Goal: Transaction & Acquisition: Purchase product/service

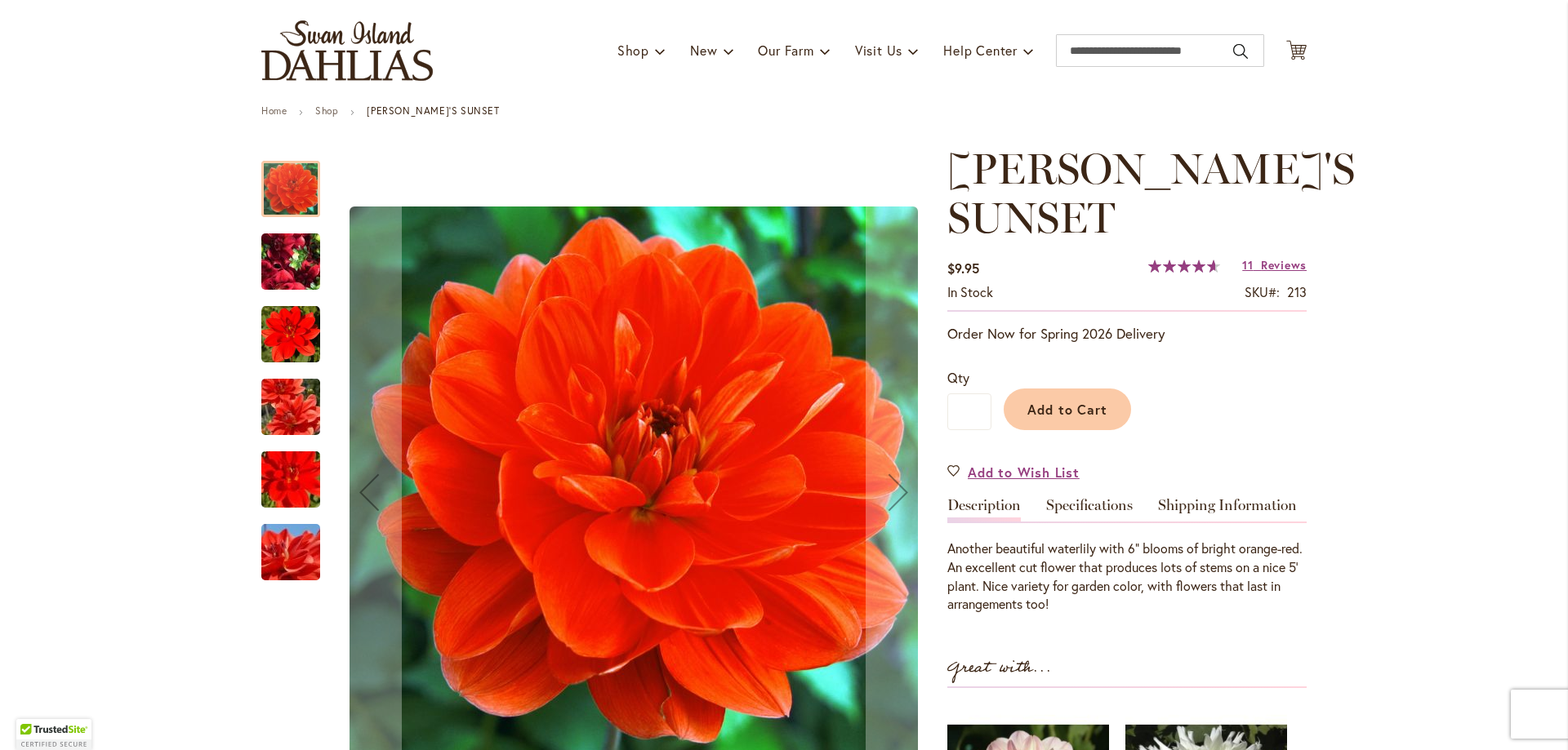
scroll to position [164, 0]
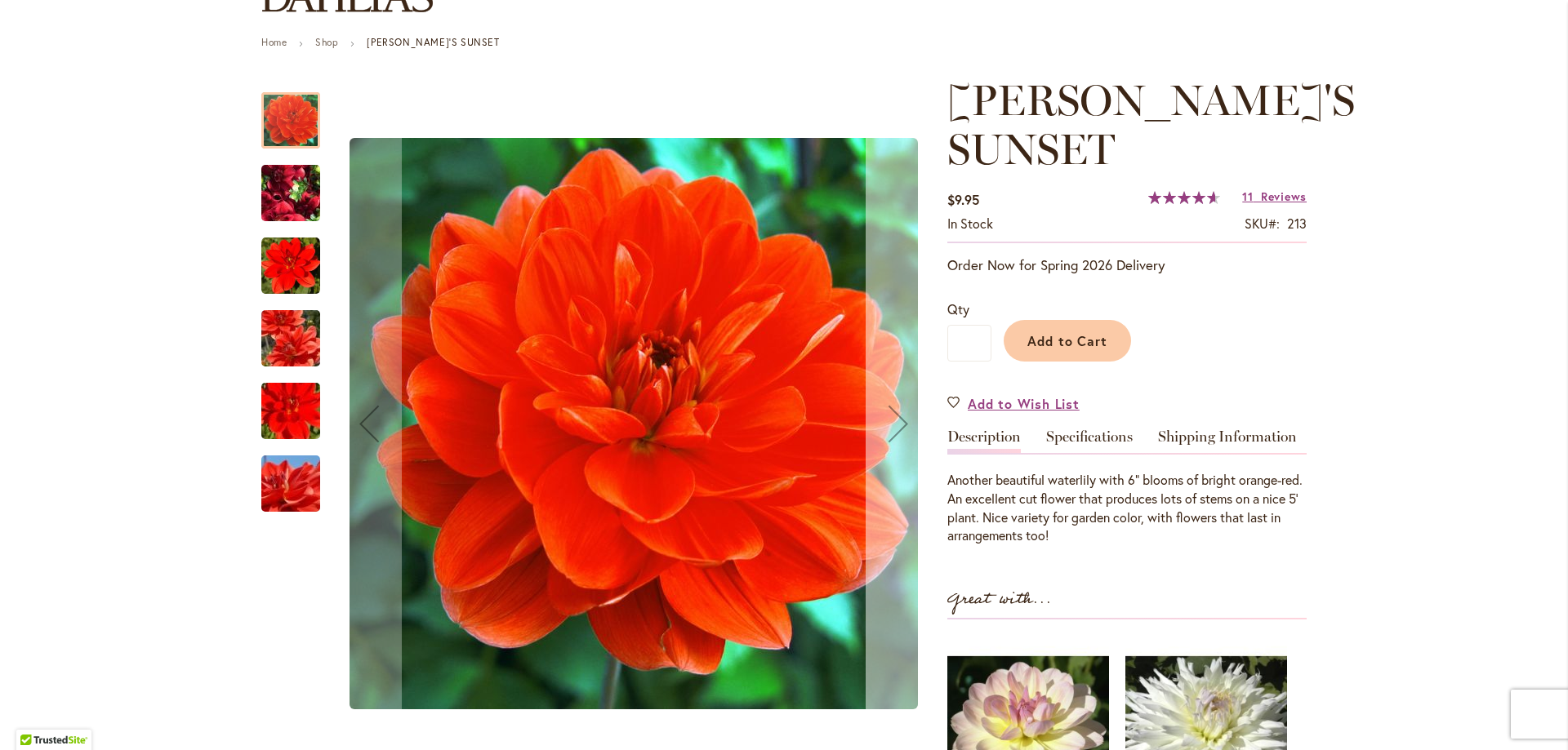
type input "**********"
click at [895, 421] on div "Next" at bounding box center [898, 424] width 66 height 66
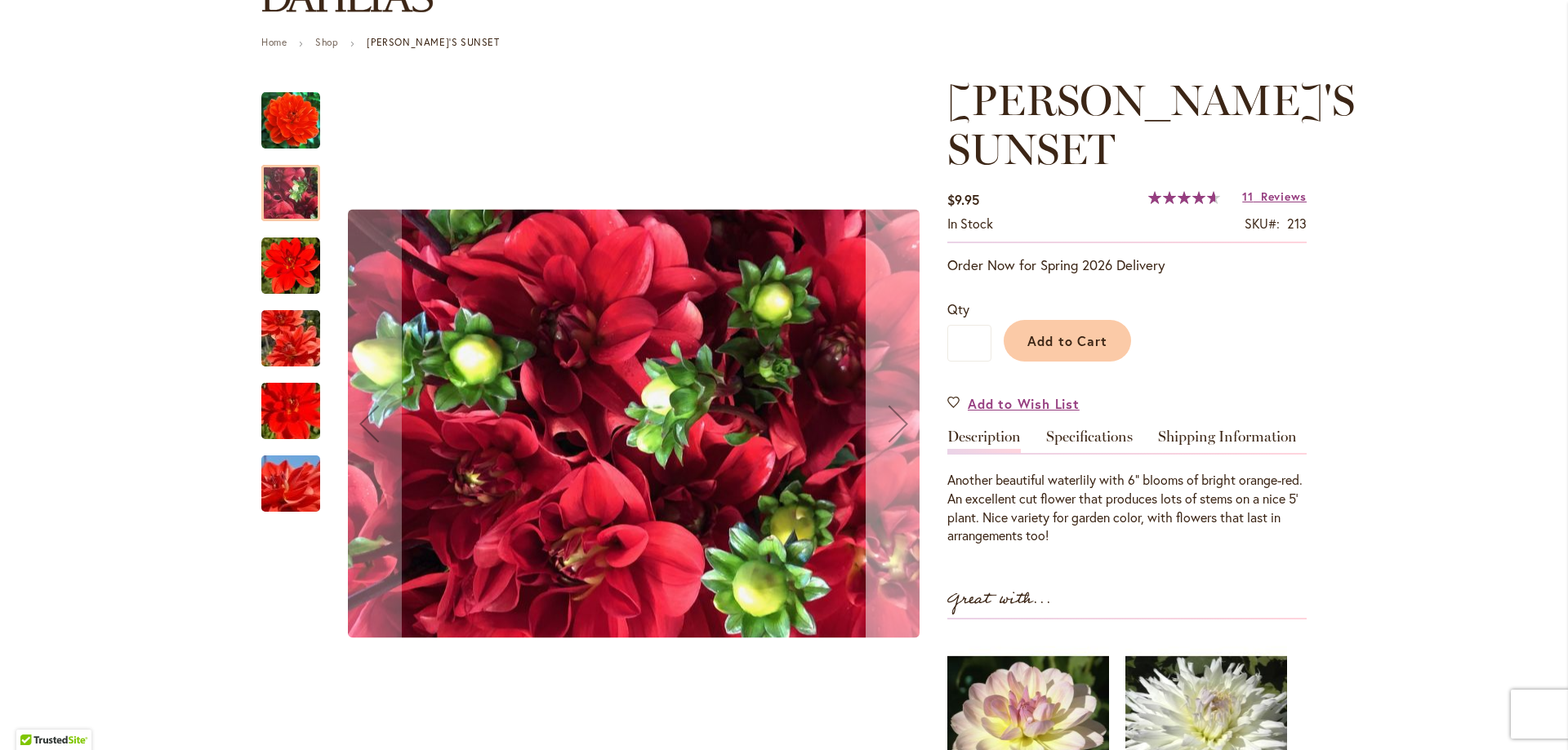
click at [895, 421] on div "Next" at bounding box center [898, 424] width 66 height 66
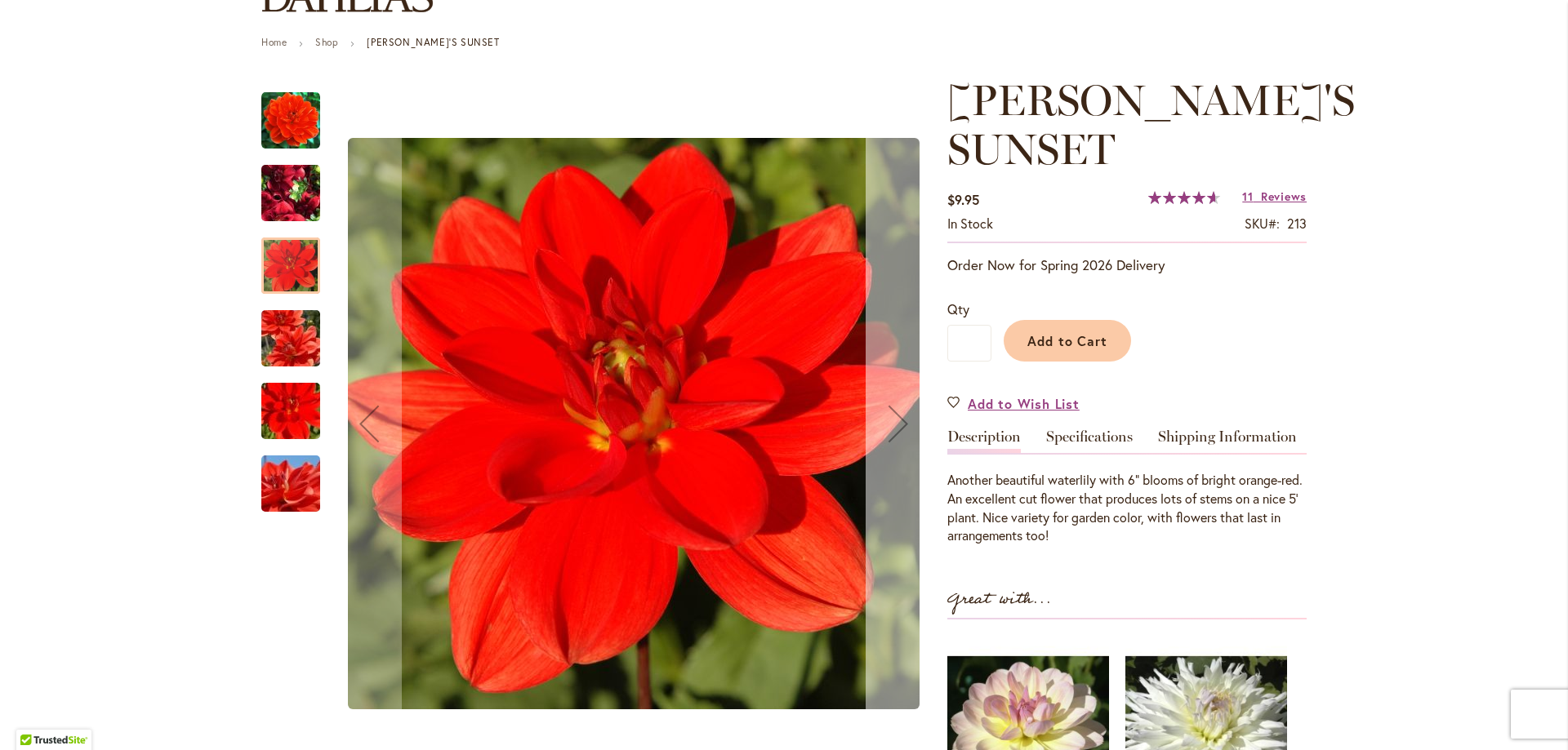
click at [895, 421] on div "Next" at bounding box center [898, 424] width 66 height 66
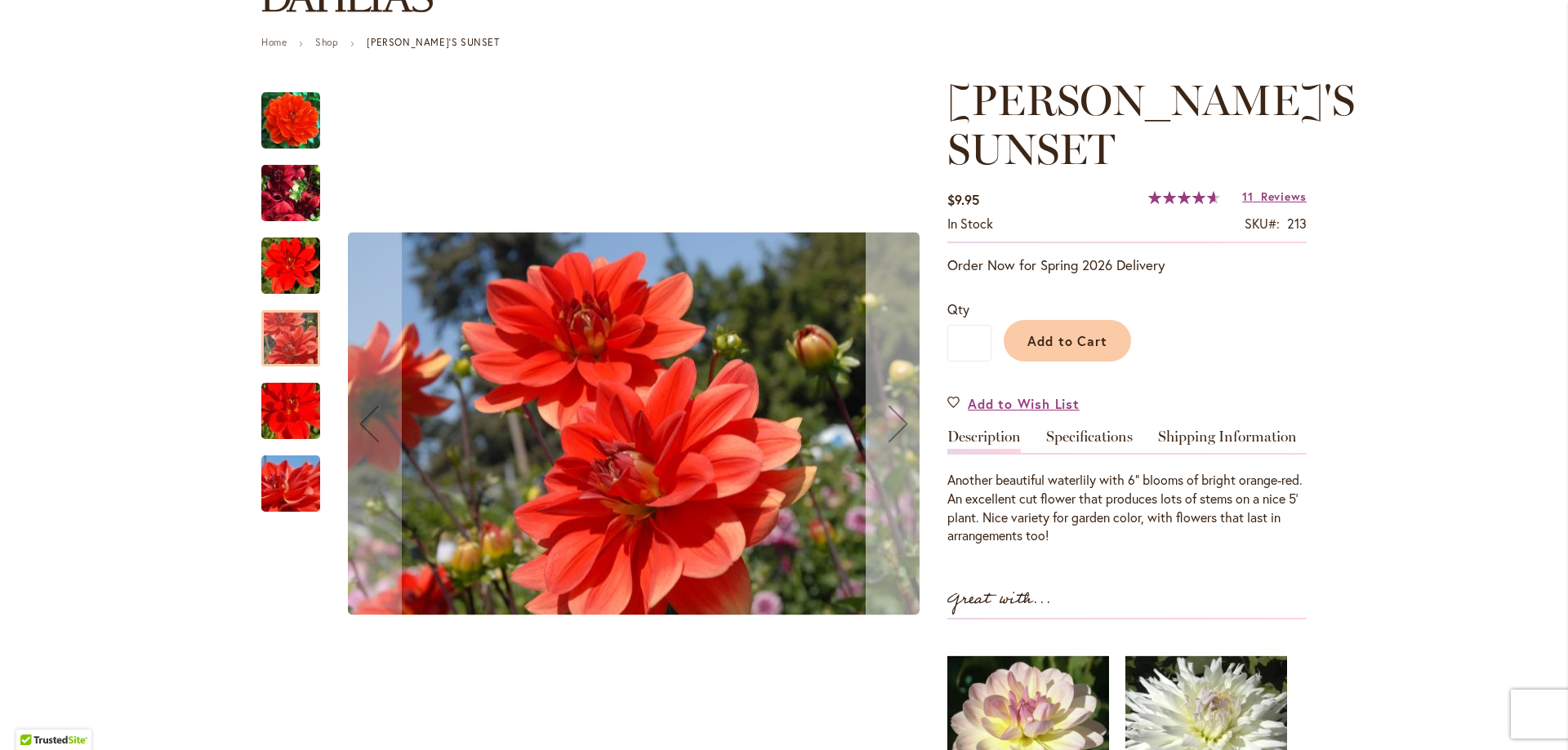
click at [895, 421] on div "Next" at bounding box center [898, 424] width 66 height 66
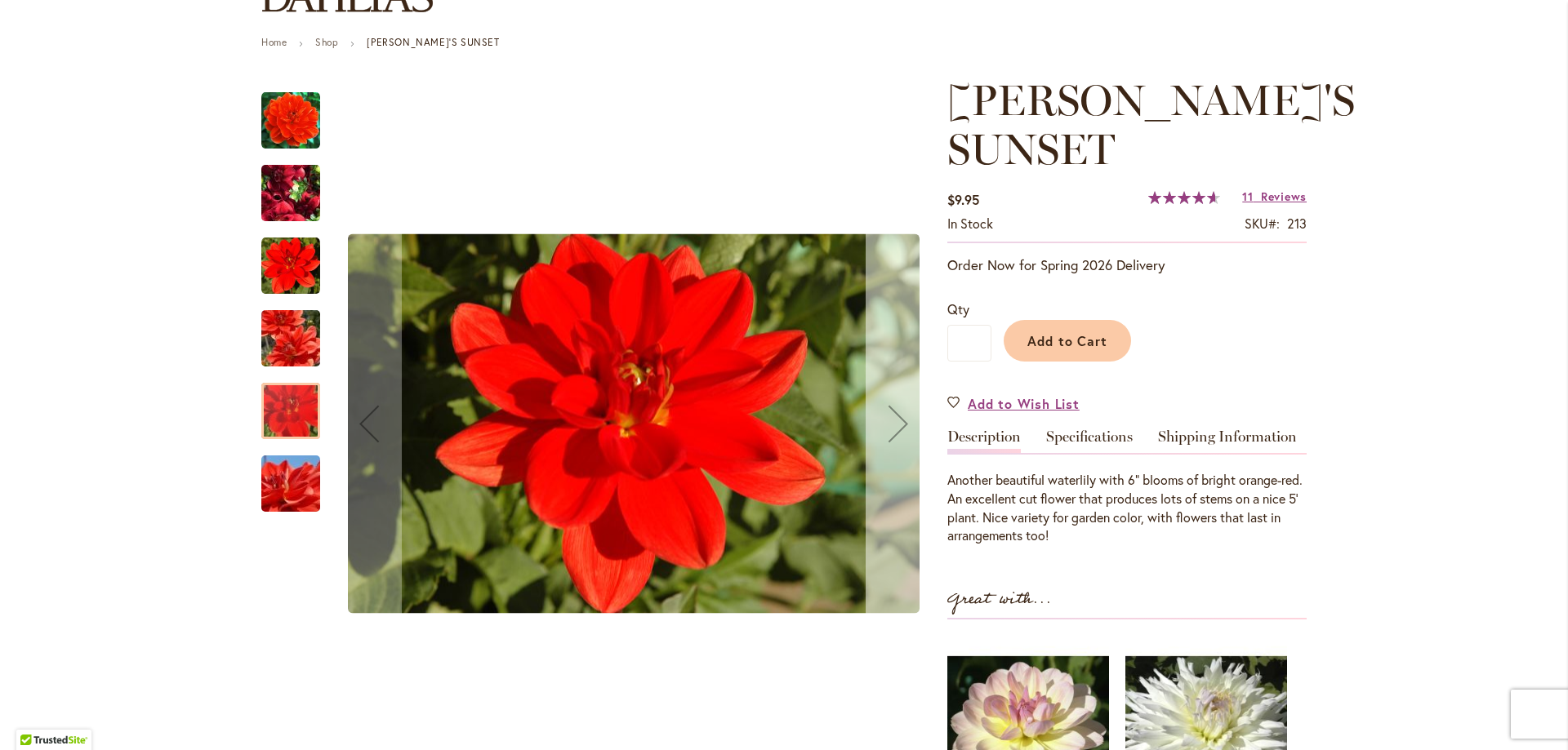
click at [895, 421] on div "Next" at bounding box center [898, 424] width 66 height 66
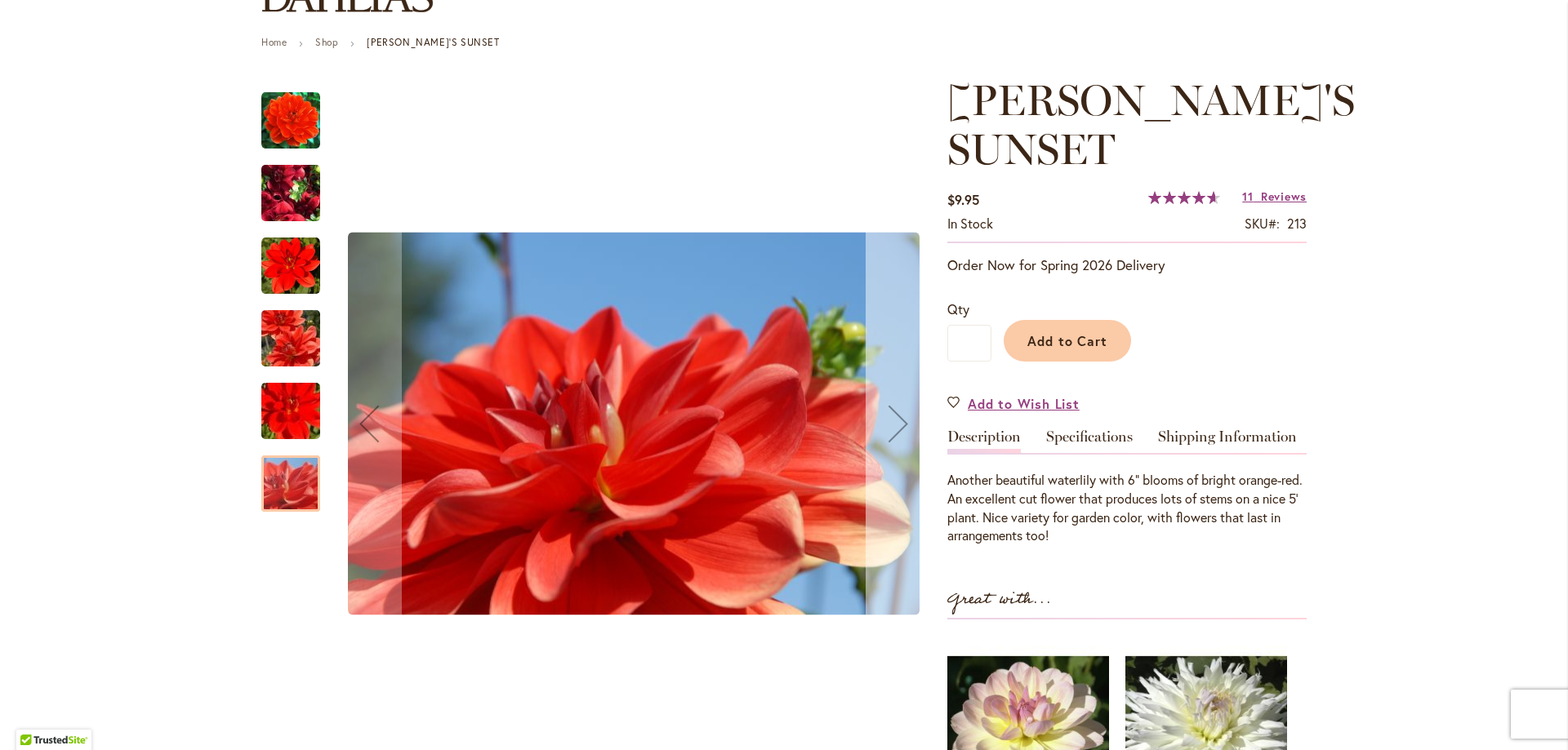
click at [895, 421] on div "Next" at bounding box center [898, 424] width 66 height 66
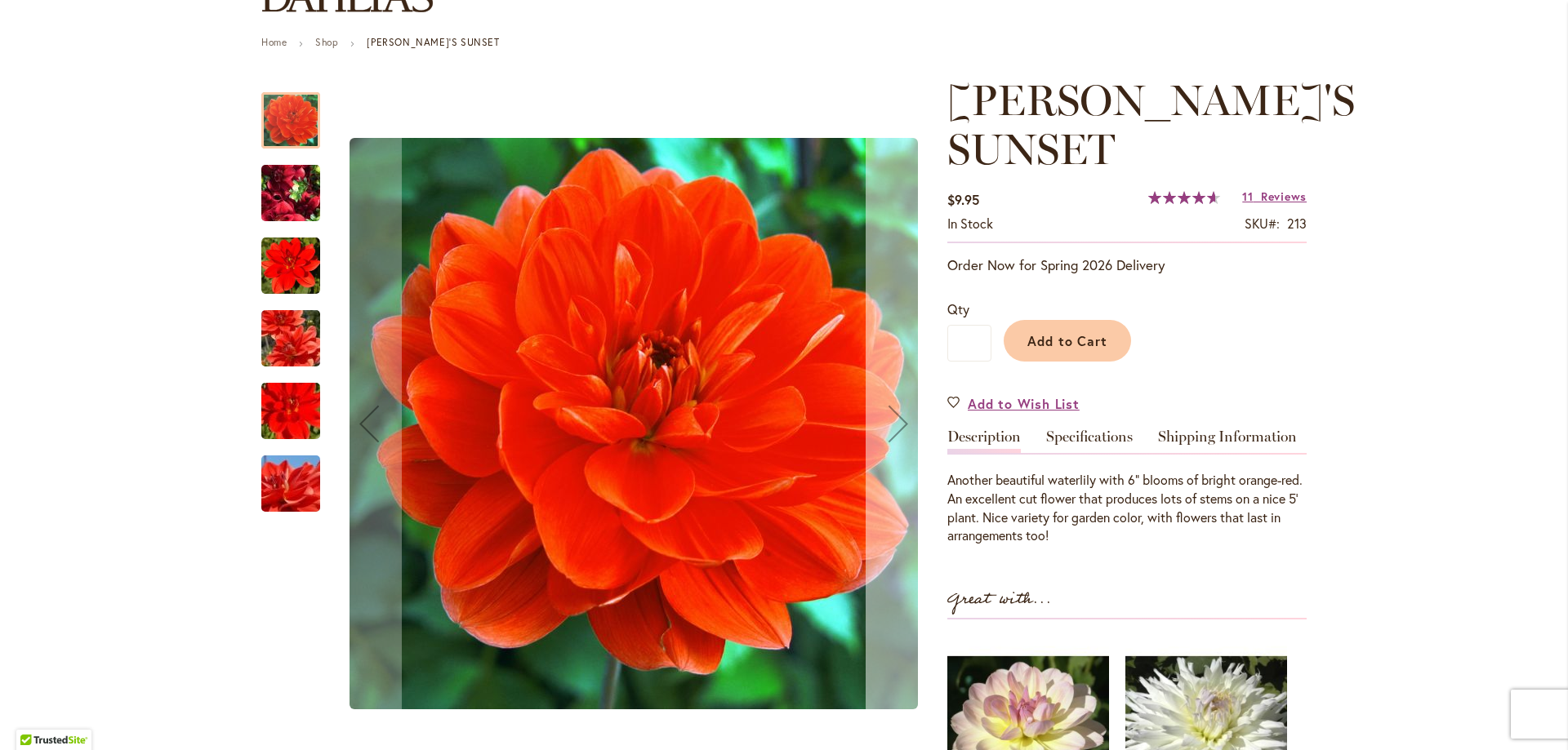
click at [895, 421] on div "Next" at bounding box center [898, 424] width 66 height 66
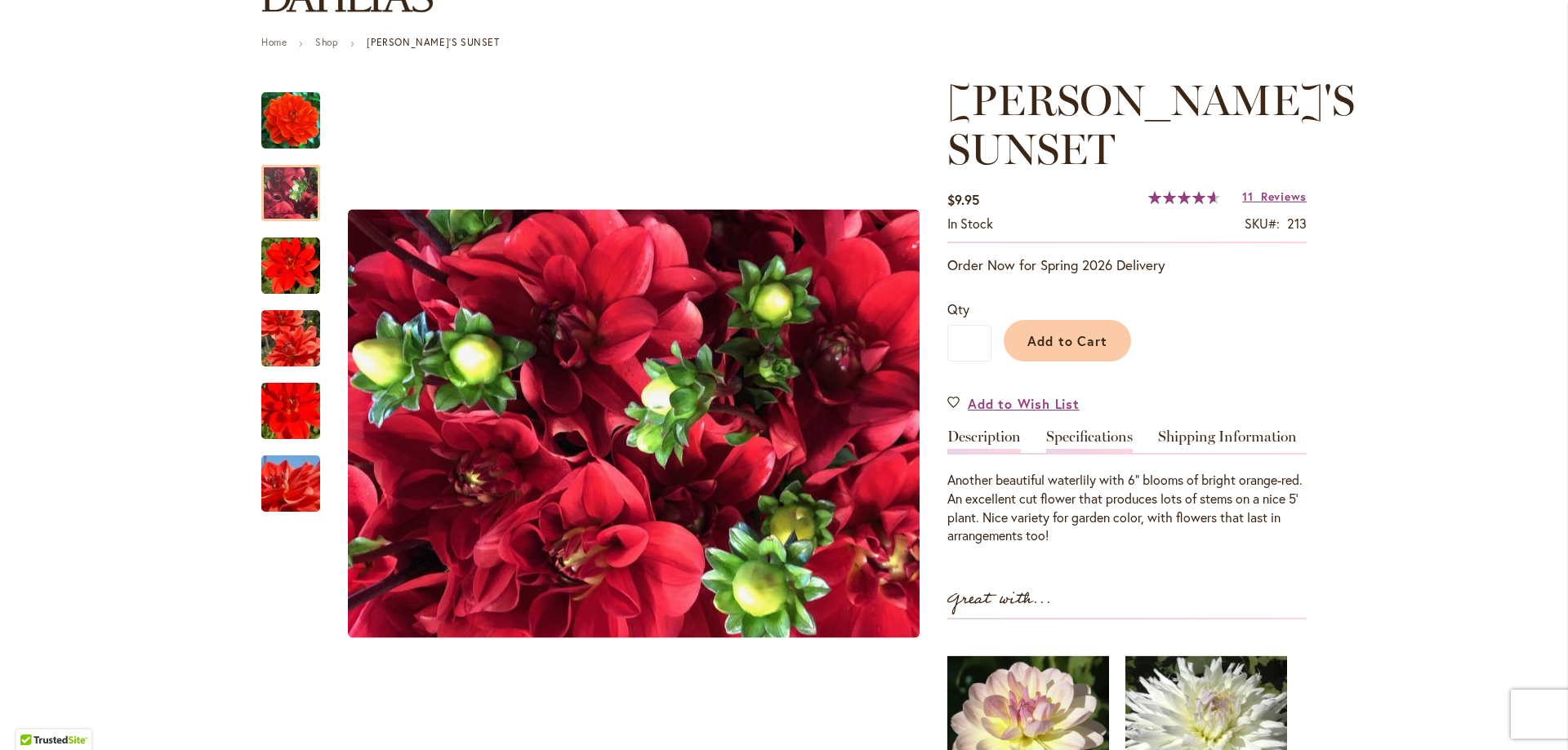
click at [1072, 437] on link "Specifications" at bounding box center [1090, 441] width 87 height 24
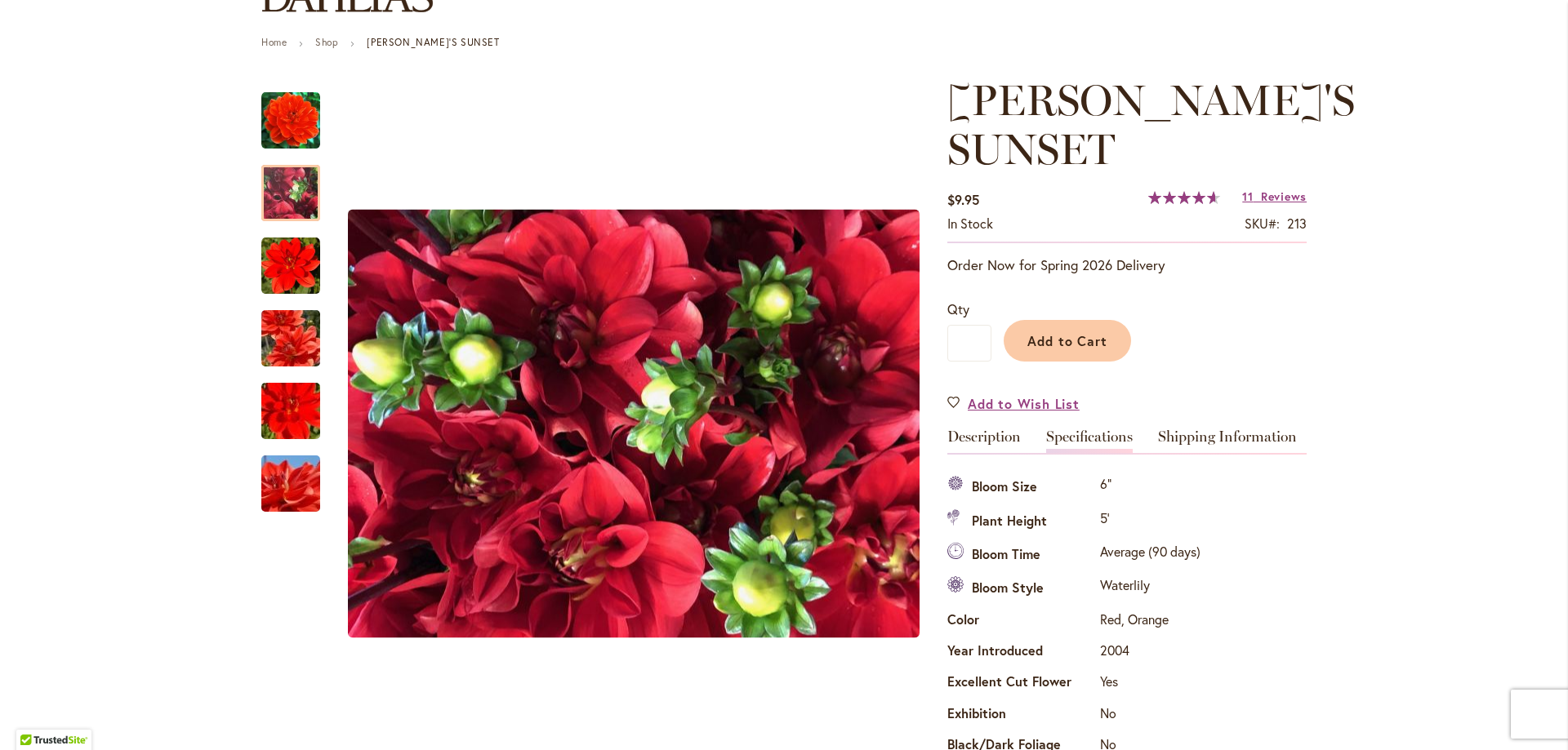
scroll to position [592, 0]
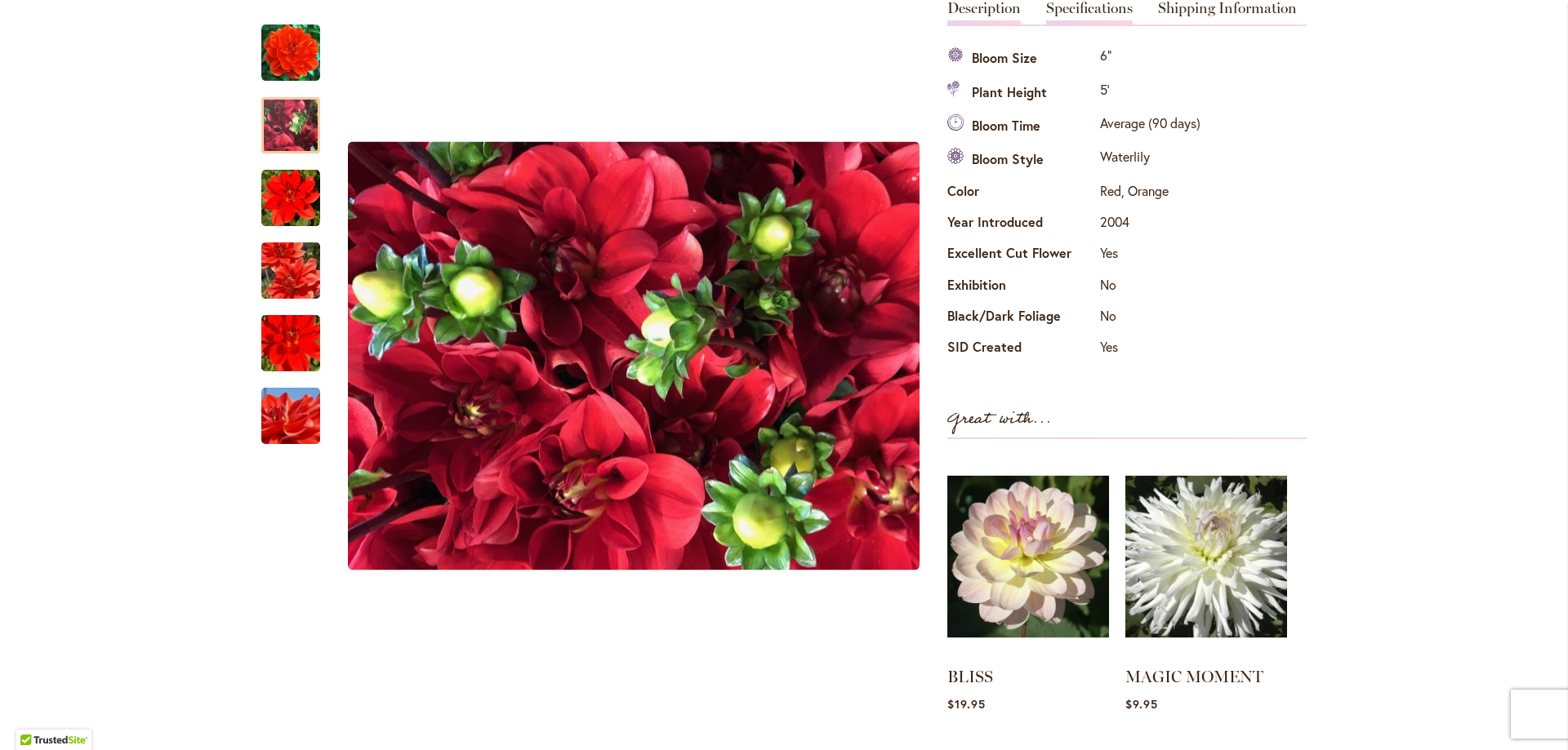
click at [979, 9] on link "Description" at bounding box center [983, 13] width 73 height 24
